Goal: Check status: Check status

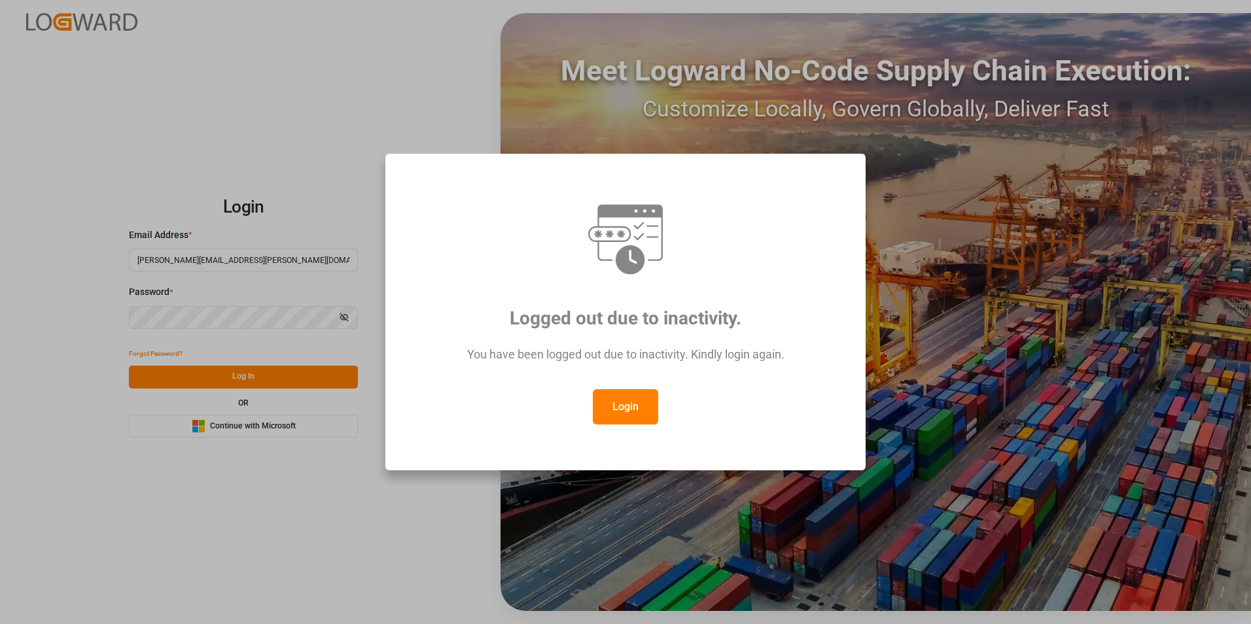
click at [637, 410] on button "Login" at bounding box center [625, 406] width 65 height 35
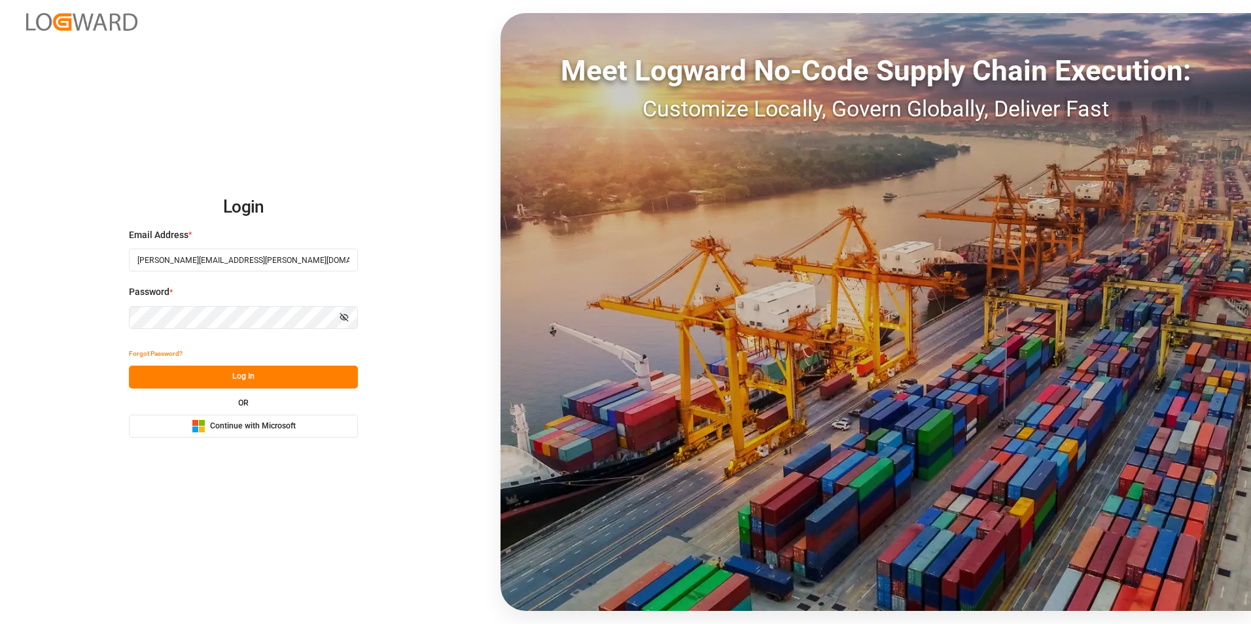
click at [209, 366] on button "Log In" at bounding box center [243, 377] width 229 height 23
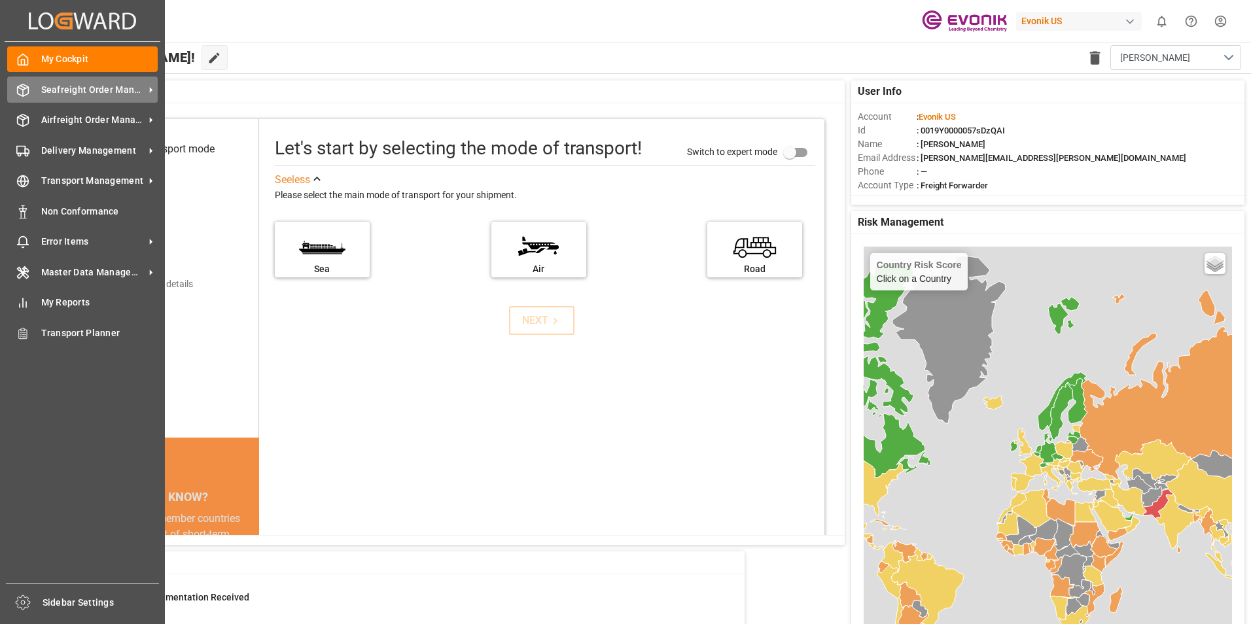
click at [99, 94] on span "Seafreight Order Management" at bounding box center [92, 90] width 103 height 14
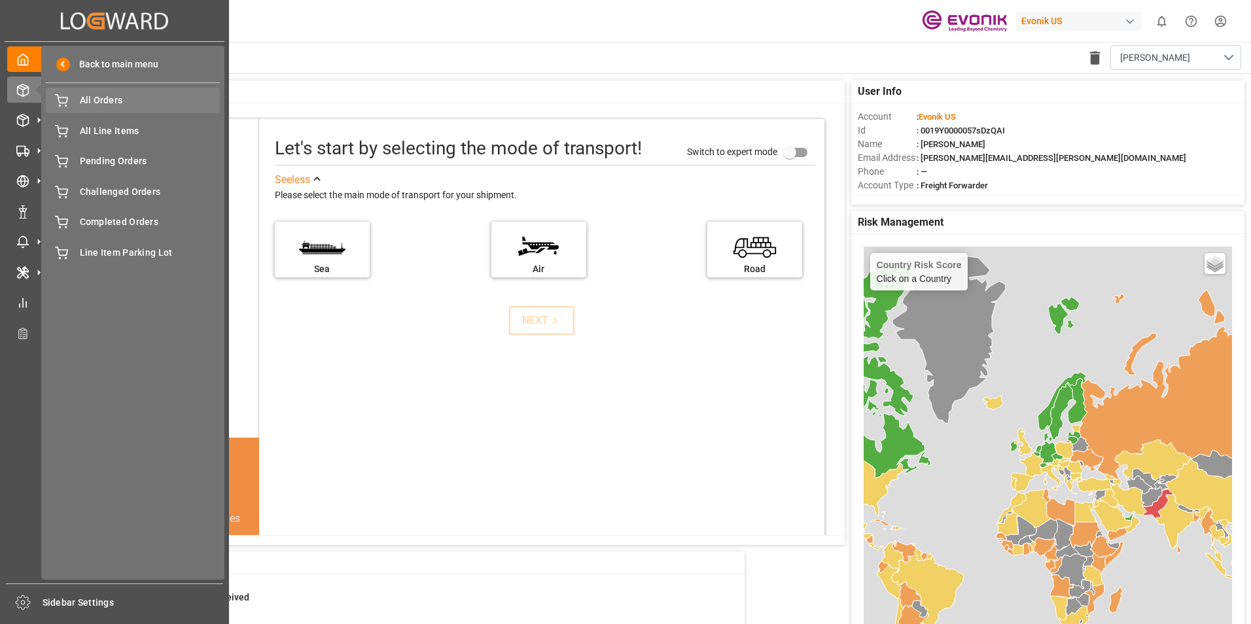
click at [96, 96] on span "All Orders" at bounding box center [150, 101] width 141 height 14
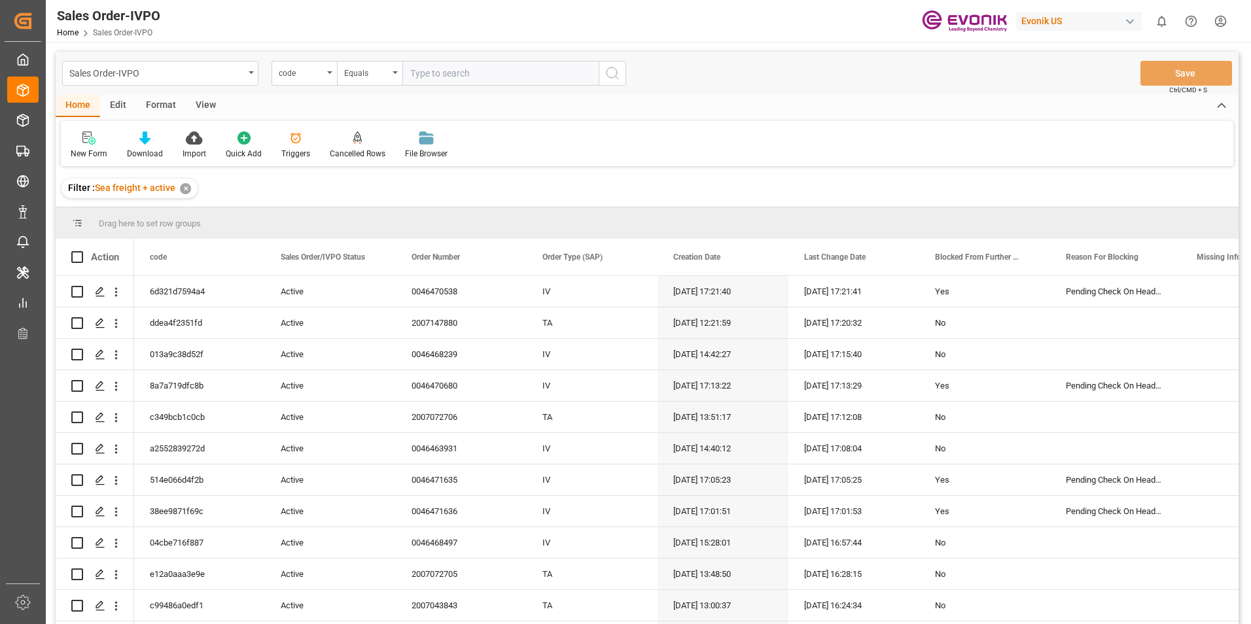
click at [443, 69] on input "text" at bounding box center [500, 73] width 196 height 25
click at [410, 75] on input "46468058" at bounding box center [500, 73] width 196 height 25
click at [473, 72] on input "0046468058" at bounding box center [500, 73] width 196 height 25
type input "0046468058"
click at [612, 73] on icon "search button" at bounding box center [613, 73] width 16 height 16
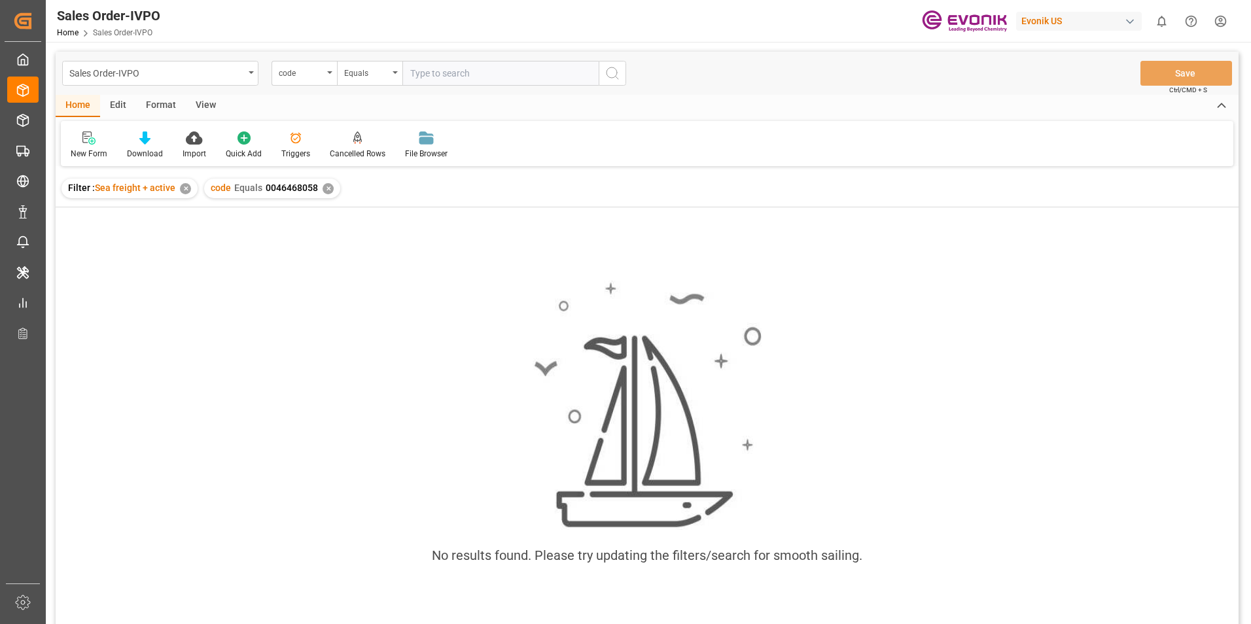
click at [184, 190] on div "✕" at bounding box center [185, 188] width 11 height 11
